Goal: Task Accomplishment & Management: Manage account settings

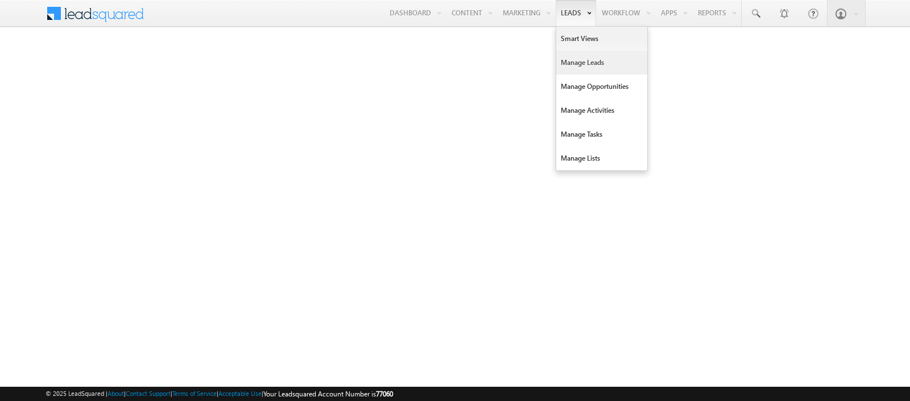
click at [574, 57] on link "Manage Leads" at bounding box center [601, 63] width 91 height 24
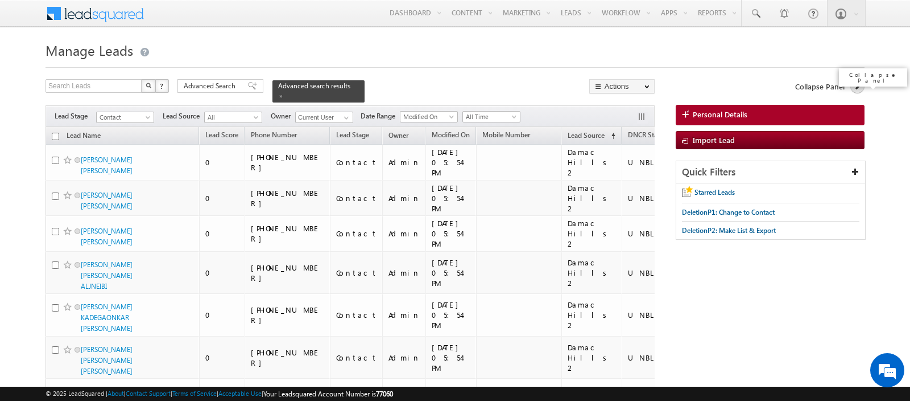
click at [853, 85] on link at bounding box center [858, 86] width 14 height 14
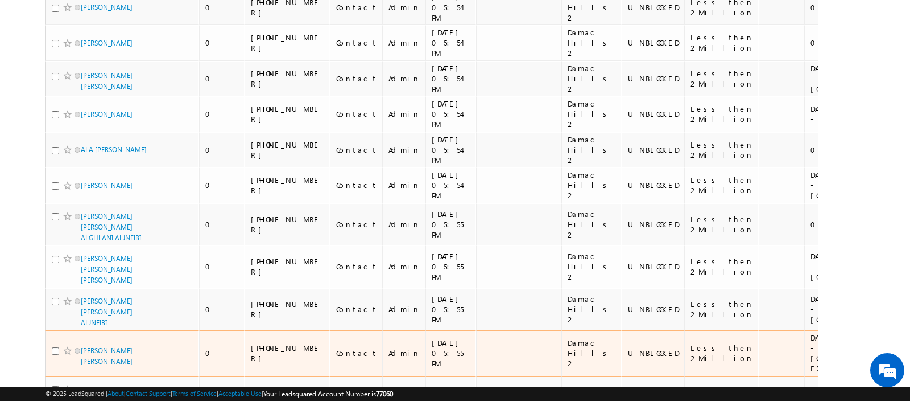
scroll to position [7077, 0]
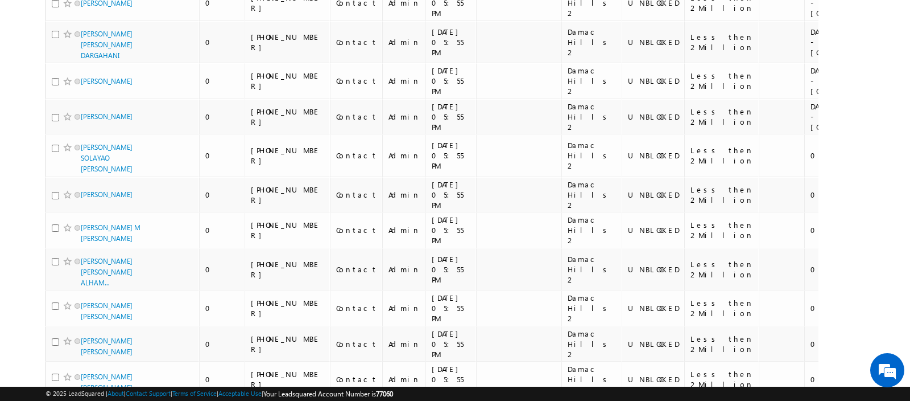
scroll to position [7017, 0]
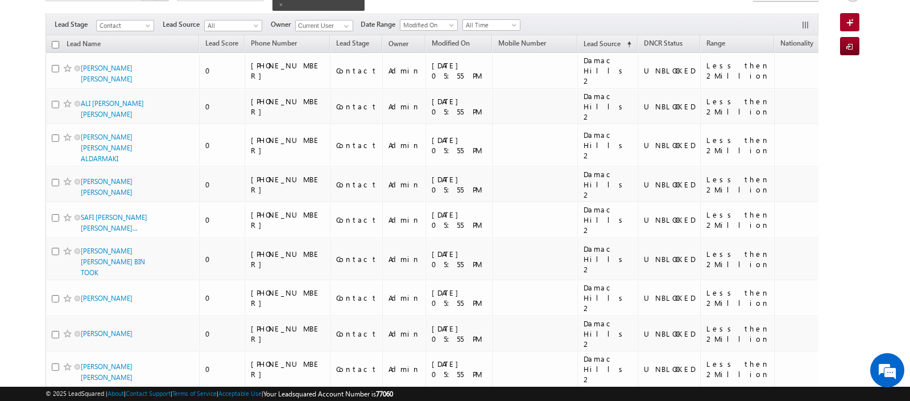
scroll to position [0, 0]
